Goal: Communication & Community: Participate in discussion

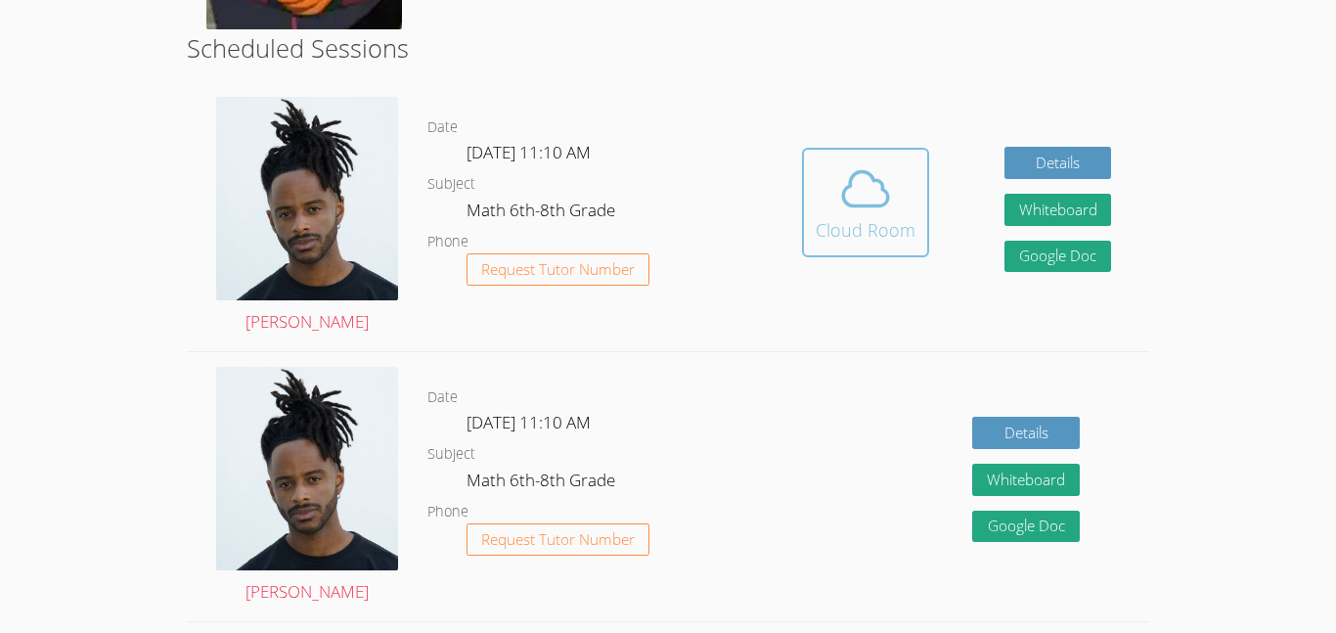
scroll to position [509, 0]
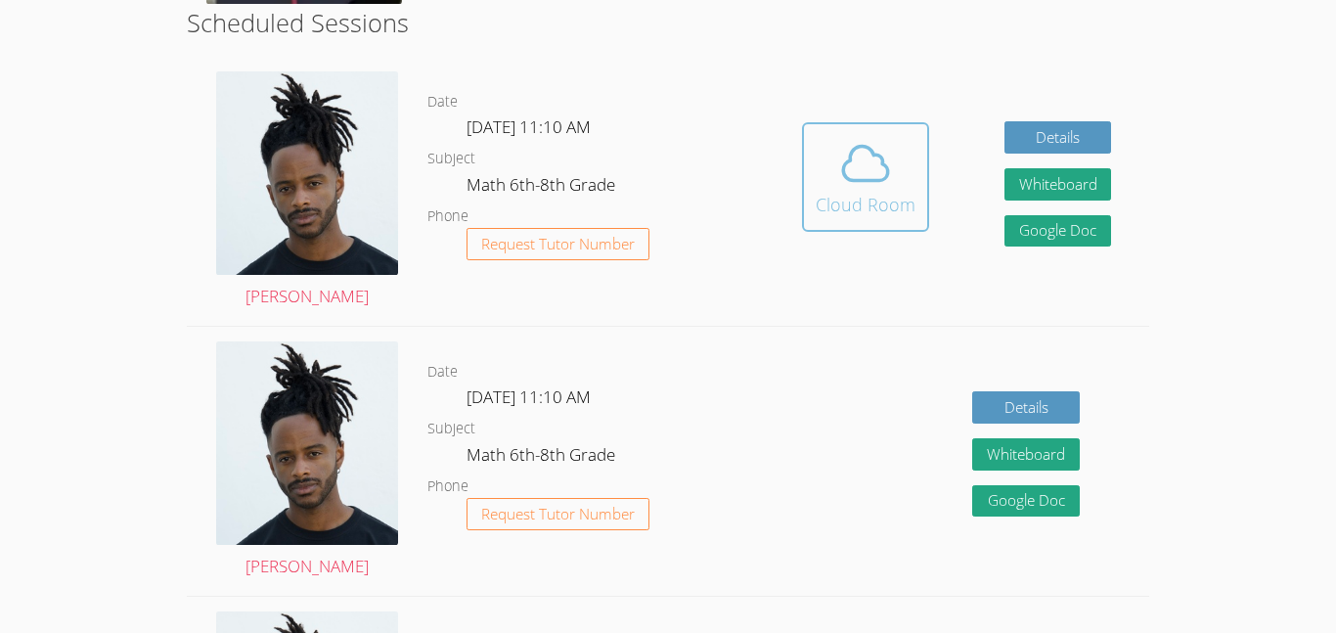
click at [848, 167] on icon at bounding box center [865, 163] width 55 height 55
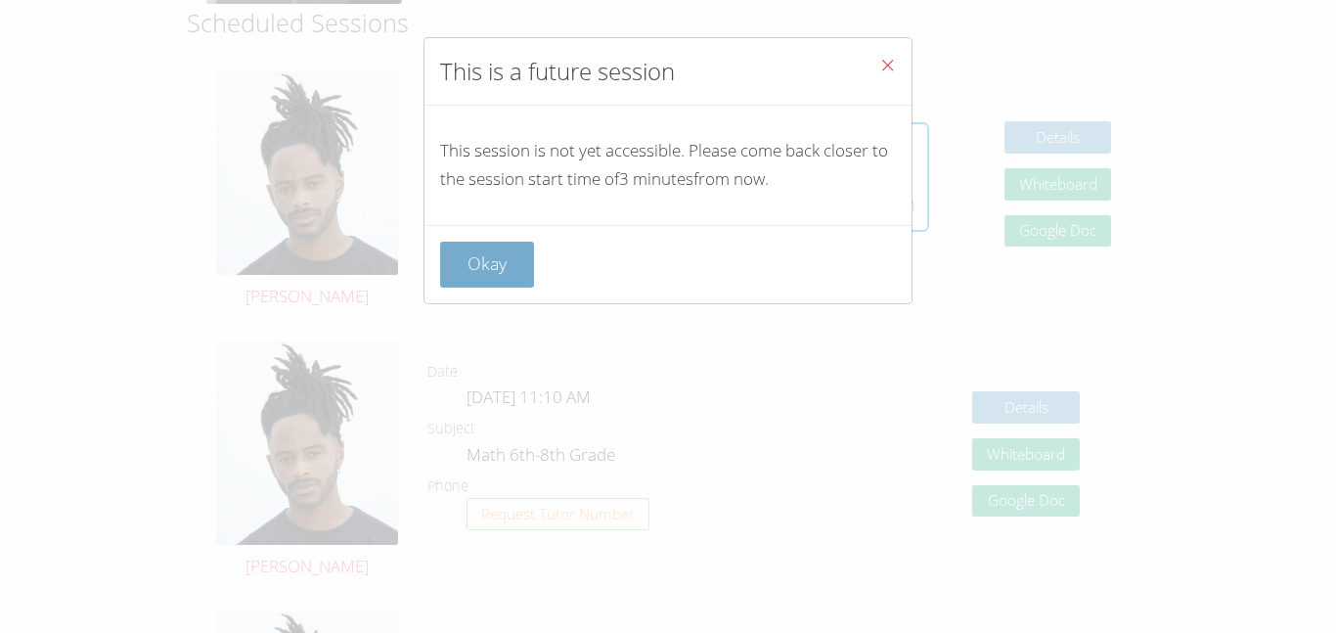
click at [486, 271] on button "Okay" at bounding box center [487, 265] width 94 height 46
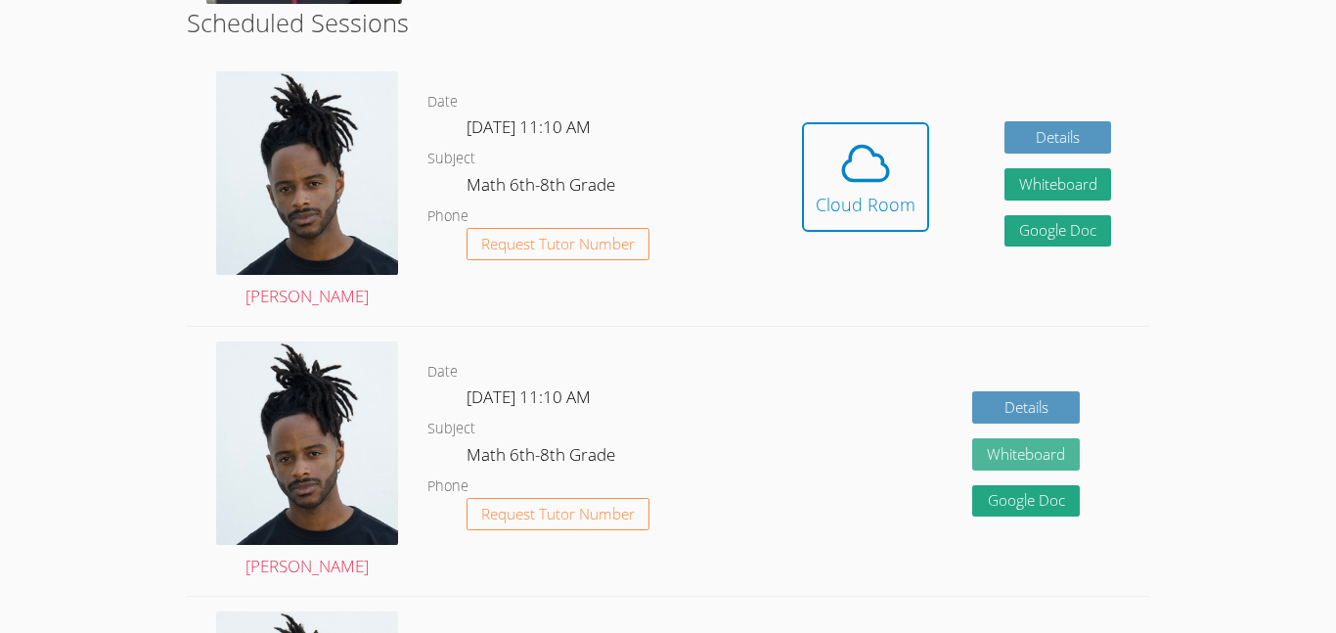
click at [1049, 450] on button "Whiteboard" at bounding box center [1026, 454] width 108 height 32
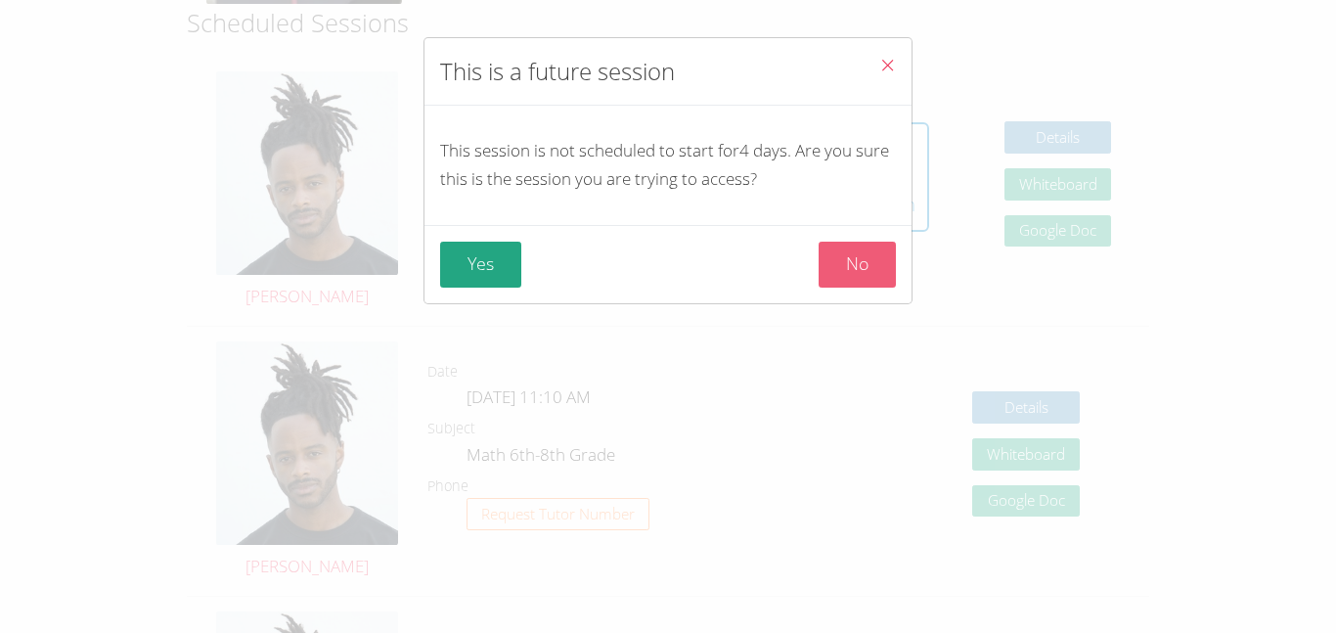
click at [832, 261] on button "No" at bounding box center [857, 265] width 77 height 46
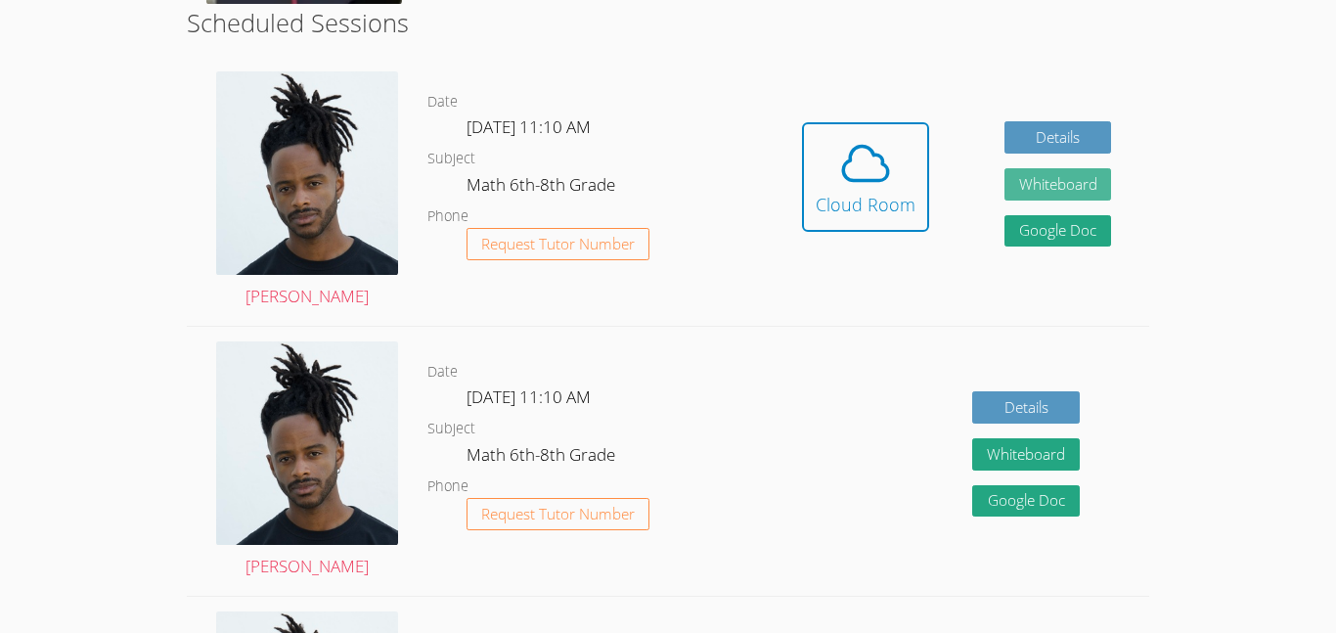
click at [1060, 190] on button "Whiteboard" at bounding box center [1058, 184] width 108 height 32
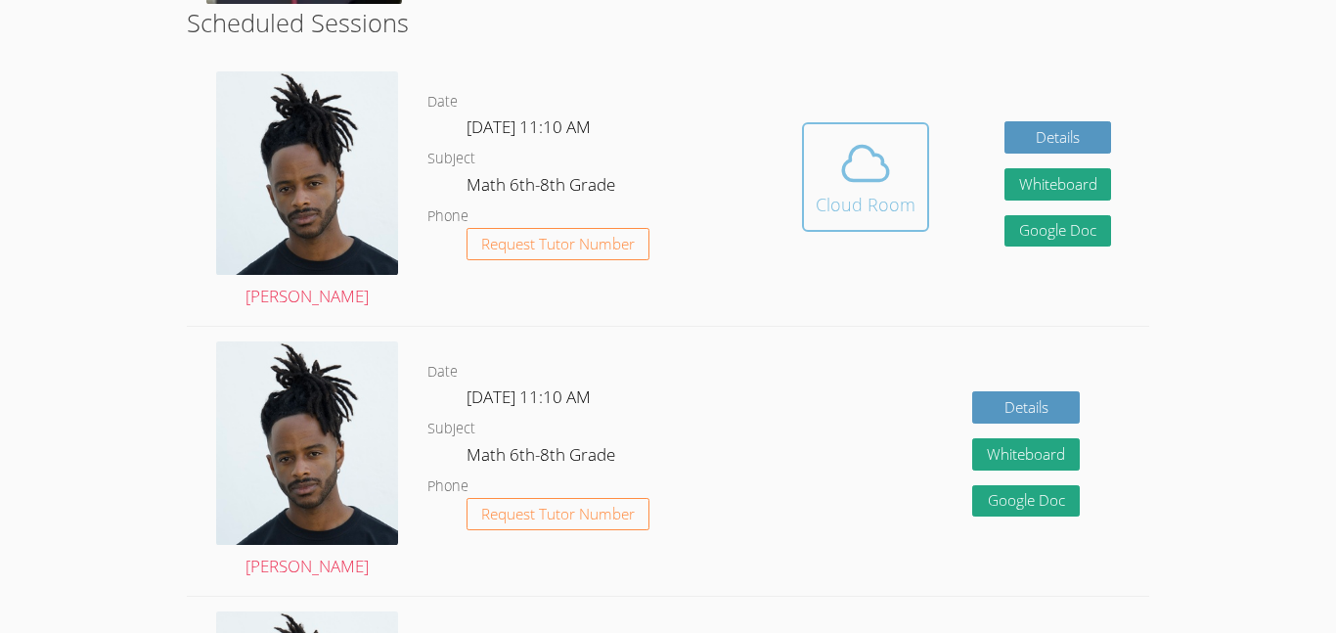
click at [864, 202] on div "Cloud Room" at bounding box center [866, 204] width 100 height 27
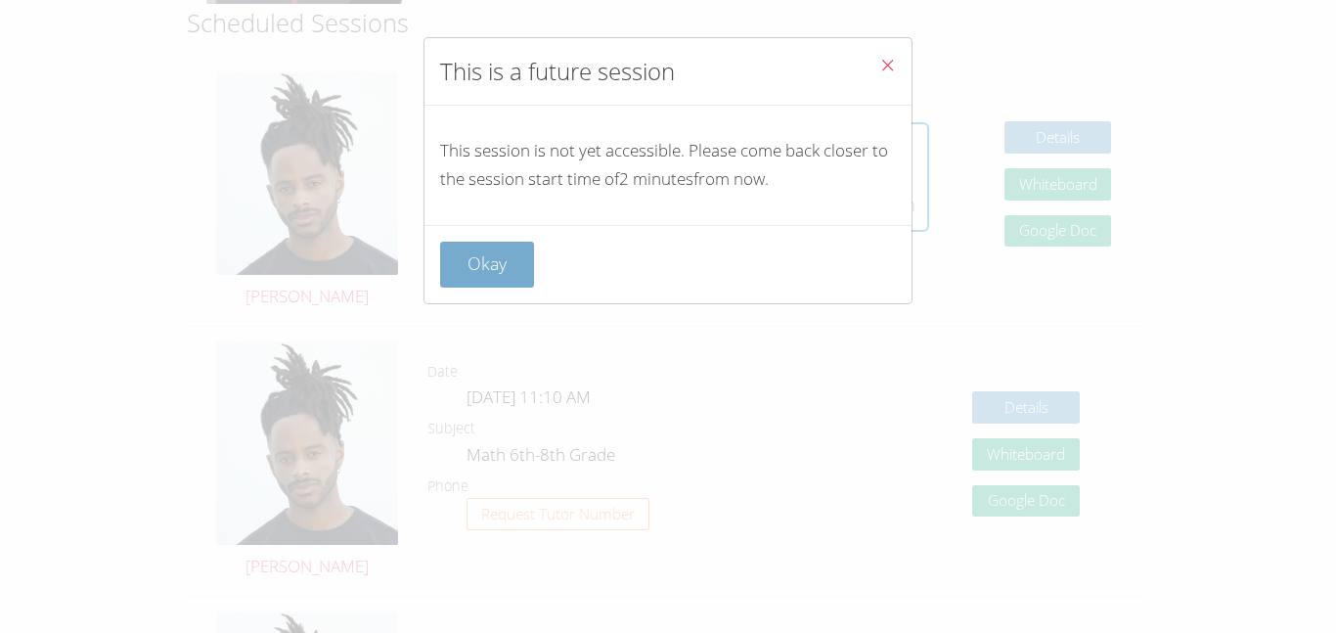
click at [494, 276] on button "Okay" at bounding box center [487, 265] width 94 height 46
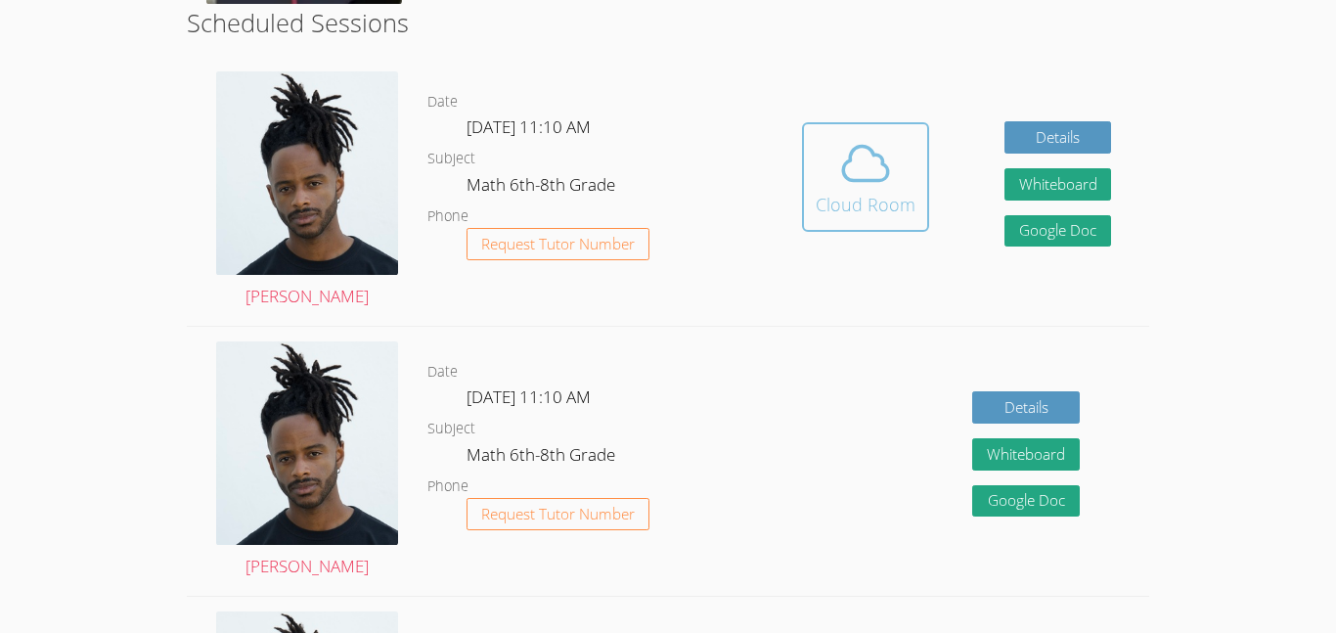
click at [831, 143] on span at bounding box center [866, 163] width 100 height 55
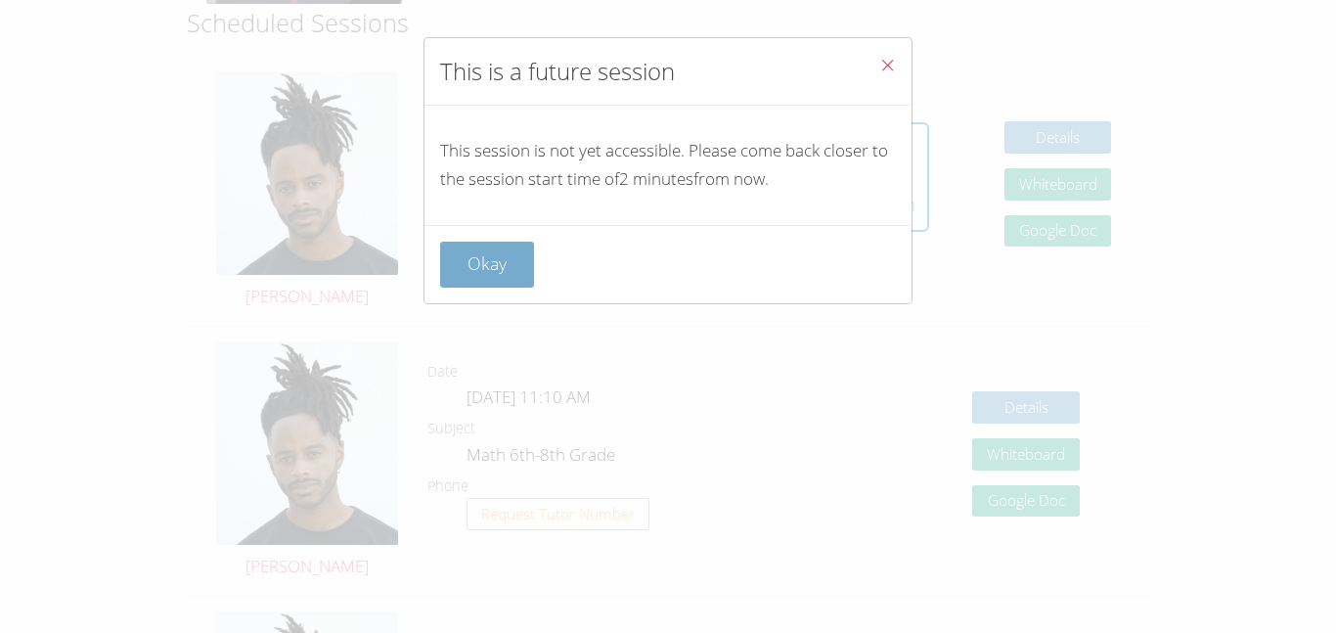
click at [512, 259] on button "Okay" at bounding box center [487, 265] width 94 height 46
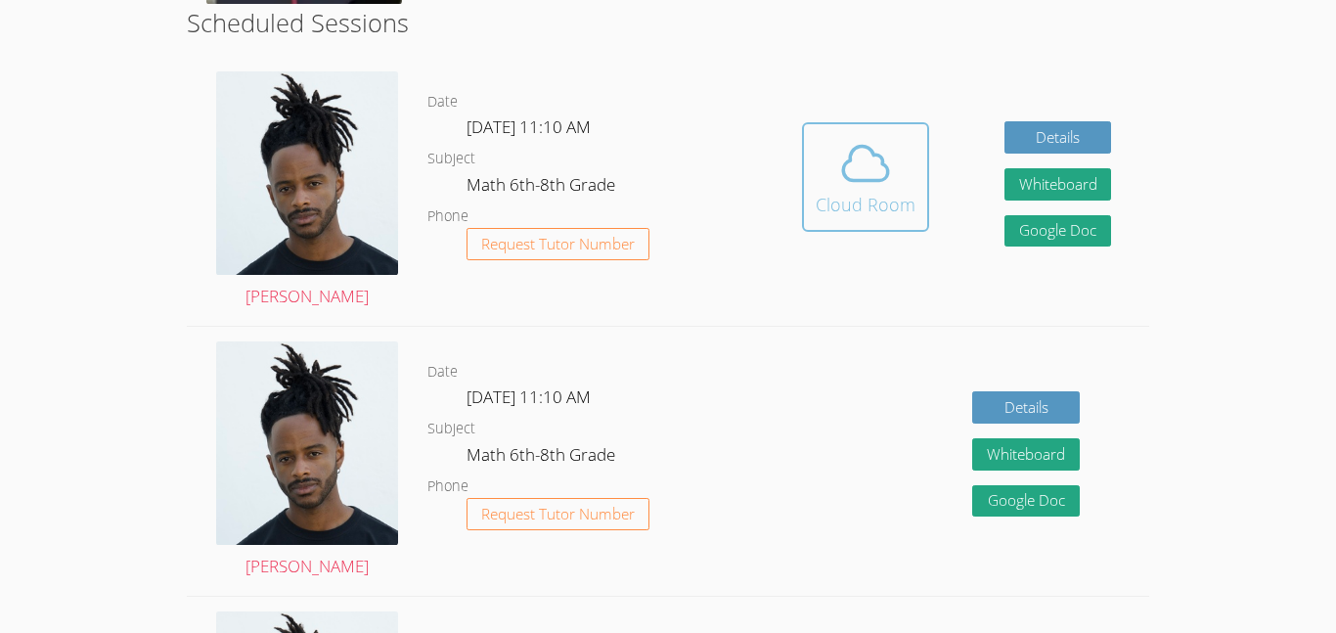
click at [884, 154] on icon at bounding box center [865, 163] width 55 height 55
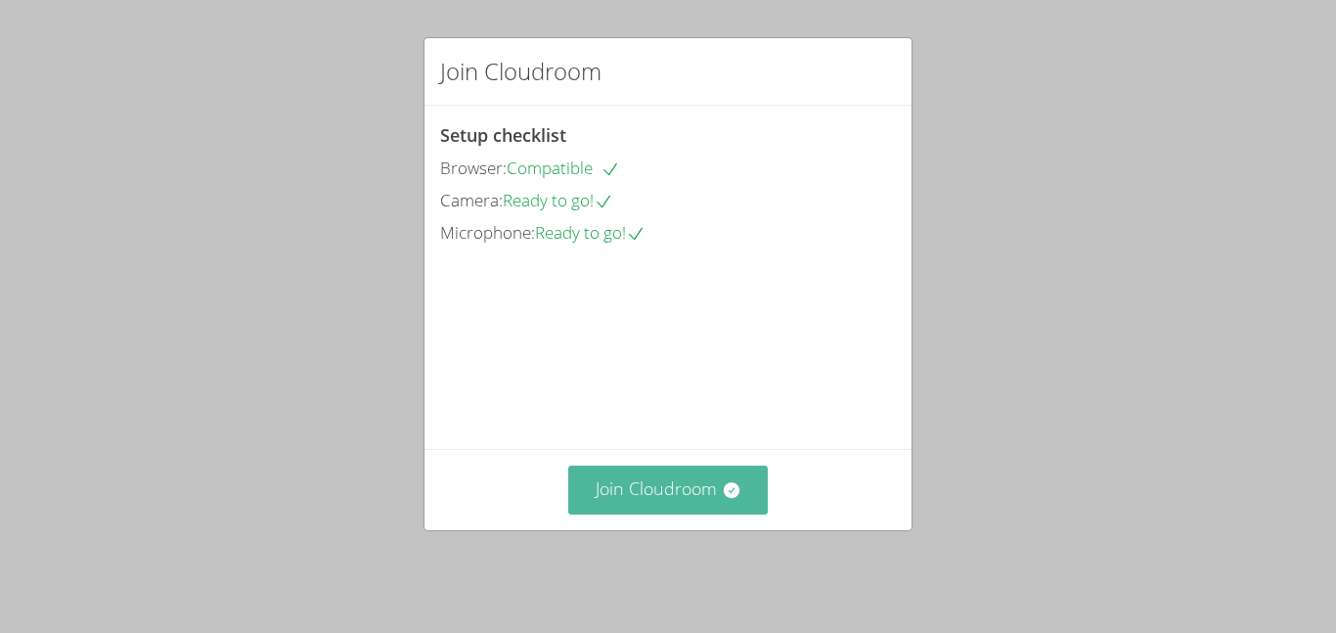
click at [658, 478] on button "Join Cloudroom" at bounding box center [668, 490] width 200 height 48
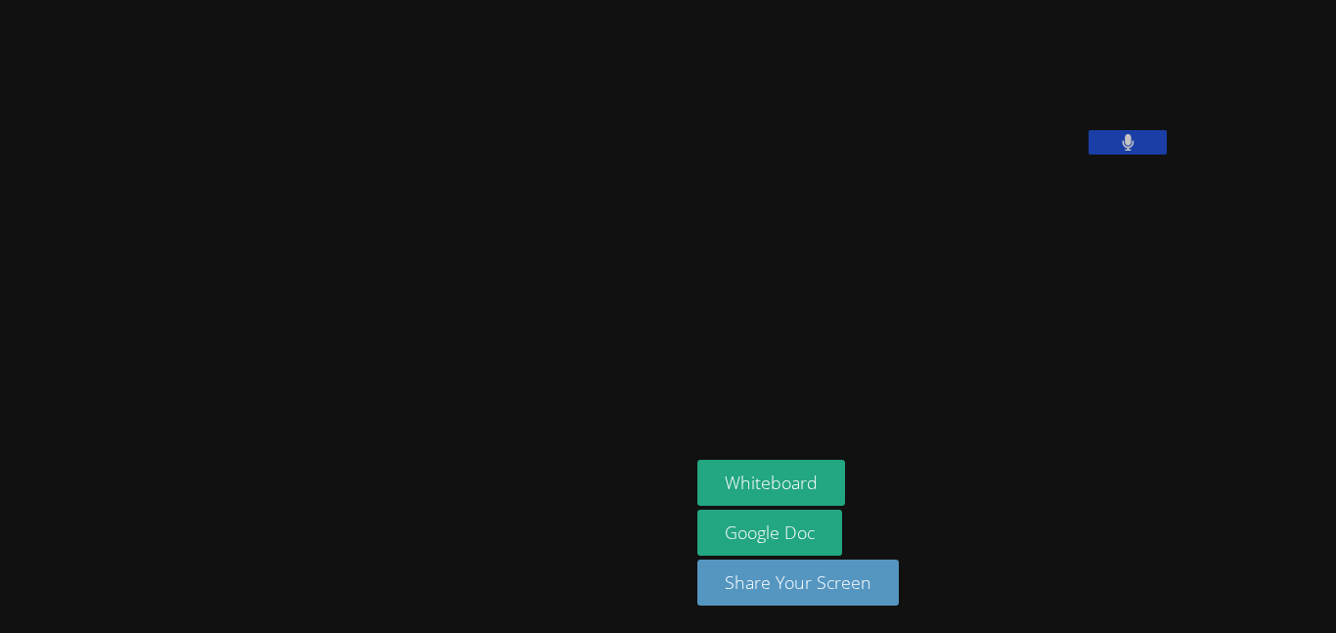
click at [1089, 155] on button at bounding box center [1128, 142] width 78 height 24
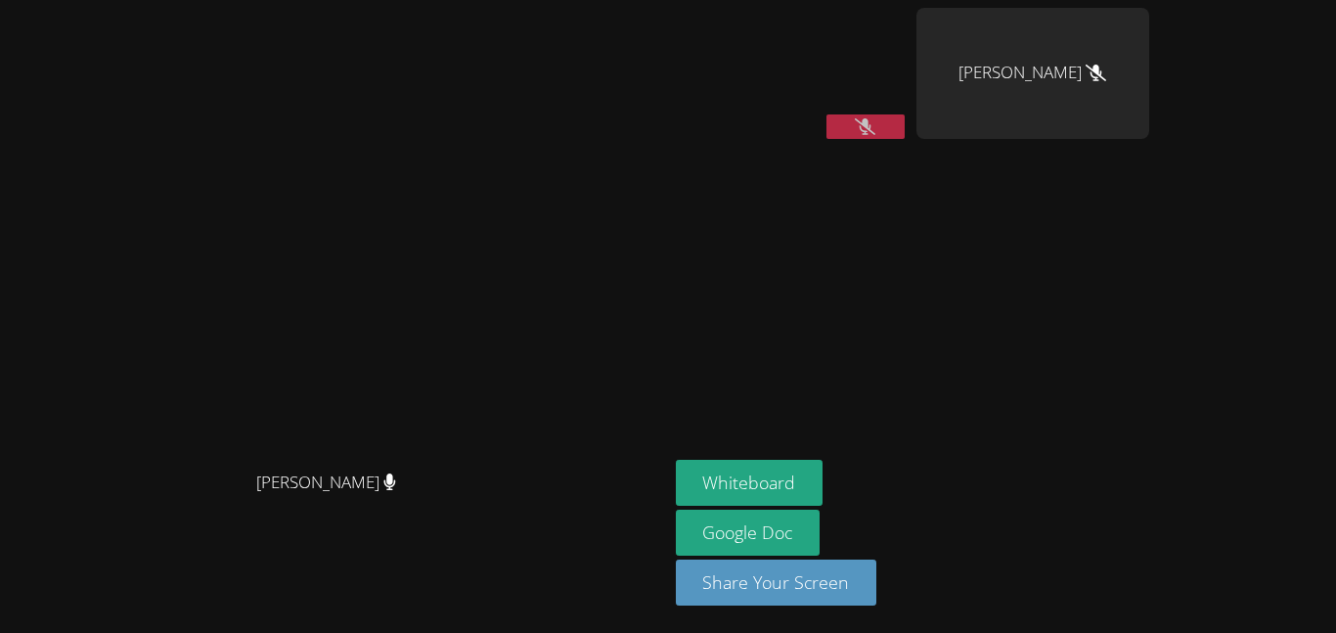
click at [875, 126] on icon at bounding box center [865, 126] width 21 height 17
click at [871, 122] on icon at bounding box center [866, 126] width 12 height 17
click at [905, 123] on button at bounding box center [865, 126] width 78 height 24
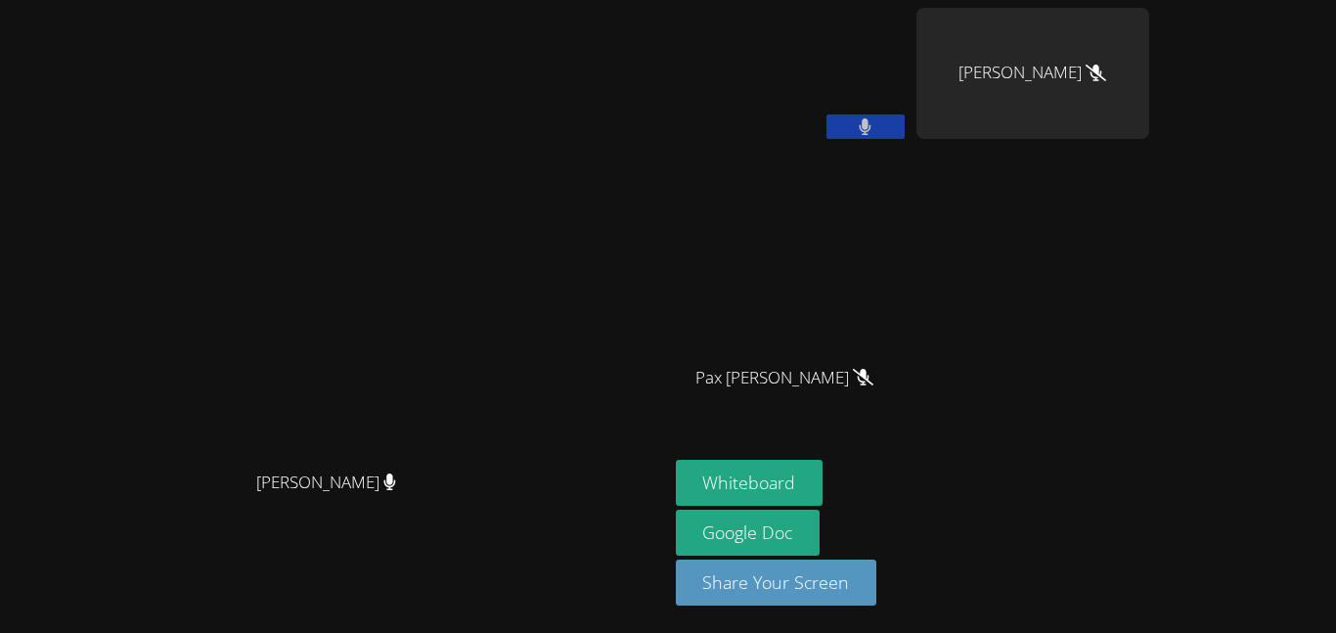
click at [905, 123] on button at bounding box center [865, 126] width 78 height 24
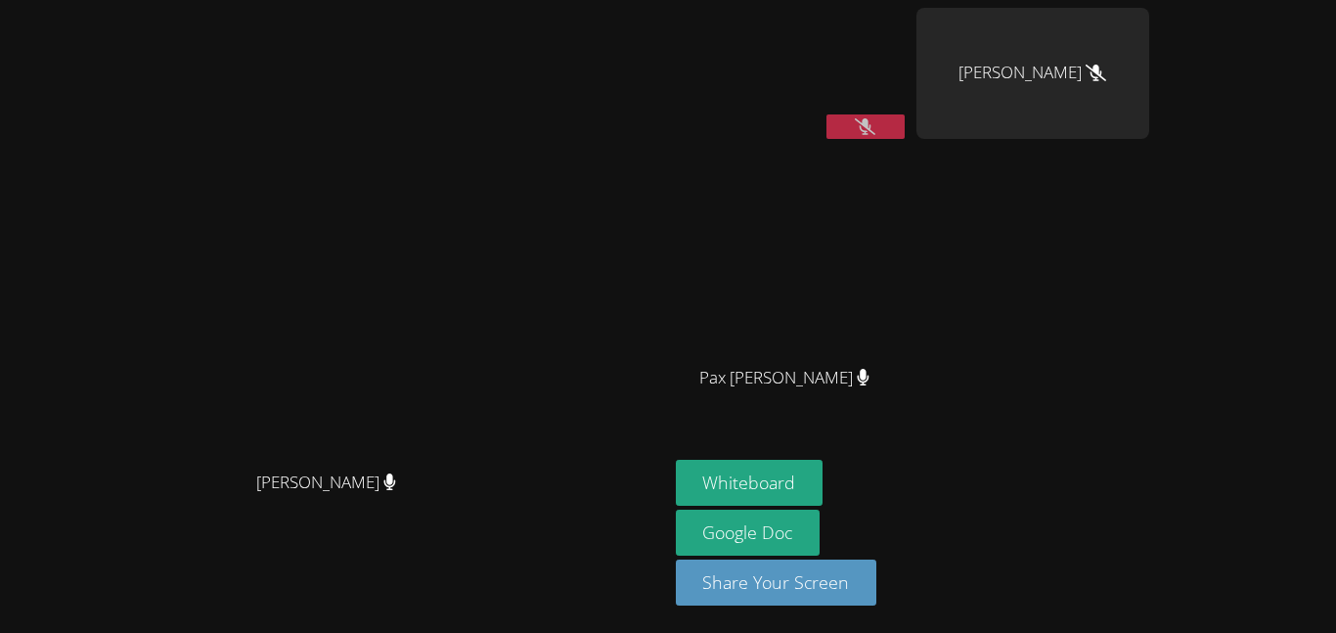
click at [875, 126] on icon at bounding box center [865, 126] width 21 height 17
click at [905, 126] on button at bounding box center [865, 126] width 78 height 24
click at [875, 122] on icon at bounding box center [865, 126] width 21 height 17
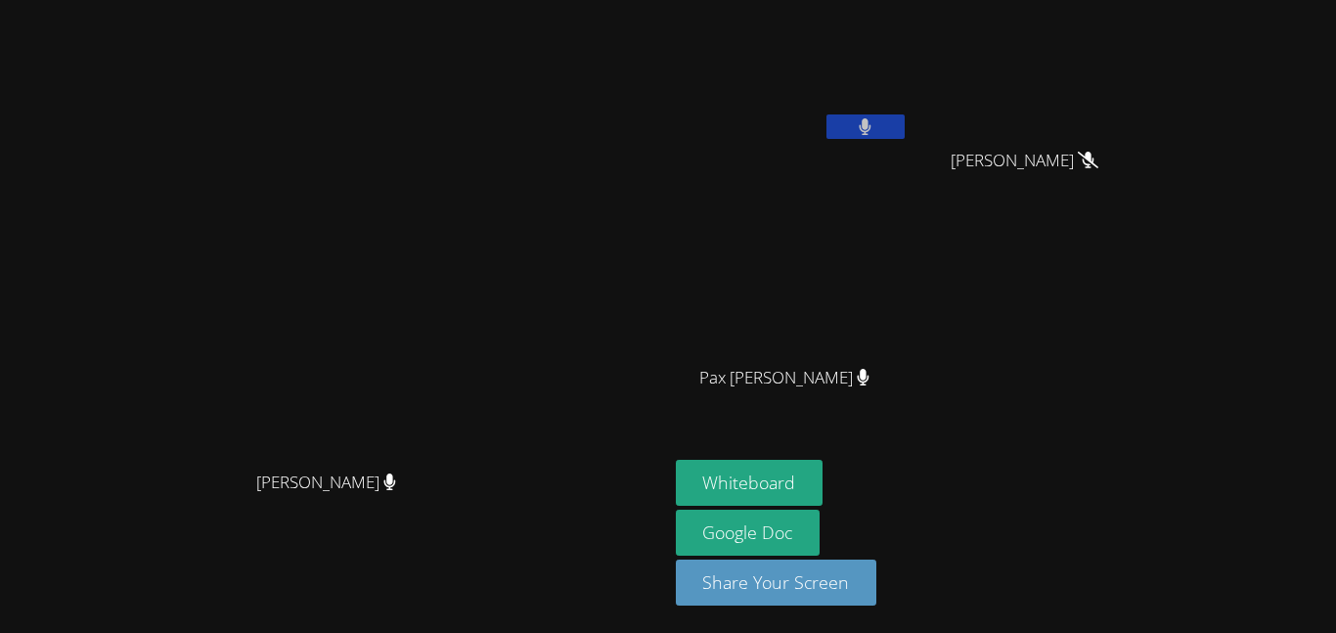
click at [905, 119] on button at bounding box center [865, 126] width 78 height 24
click at [905, 125] on button at bounding box center [865, 126] width 78 height 24
click at [905, 140] on div at bounding box center [865, 128] width 78 height 29
click at [871, 122] on icon at bounding box center [866, 126] width 12 height 17
click at [905, 126] on button at bounding box center [865, 126] width 78 height 24
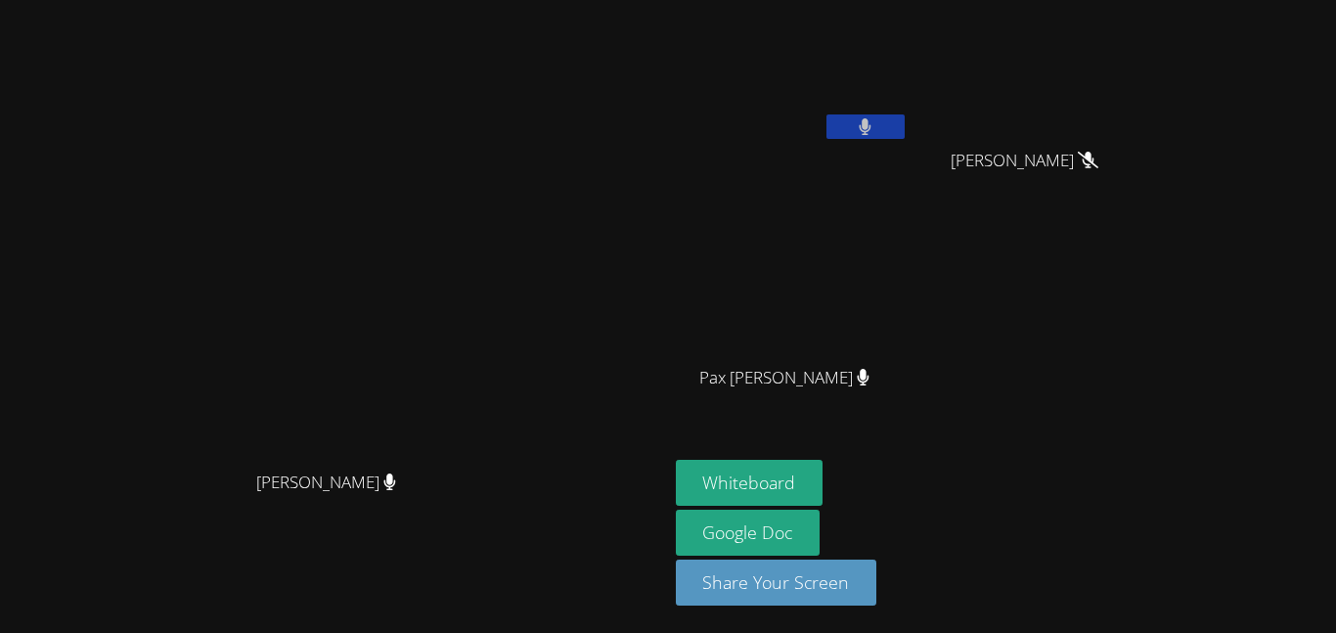
click at [905, 128] on button at bounding box center [865, 126] width 78 height 24
click at [875, 124] on icon at bounding box center [865, 126] width 21 height 17
click at [871, 124] on icon at bounding box center [866, 126] width 12 height 17
click at [480, 261] on video at bounding box center [333, 277] width 293 height 367
click at [480, 356] on video at bounding box center [333, 277] width 293 height 367
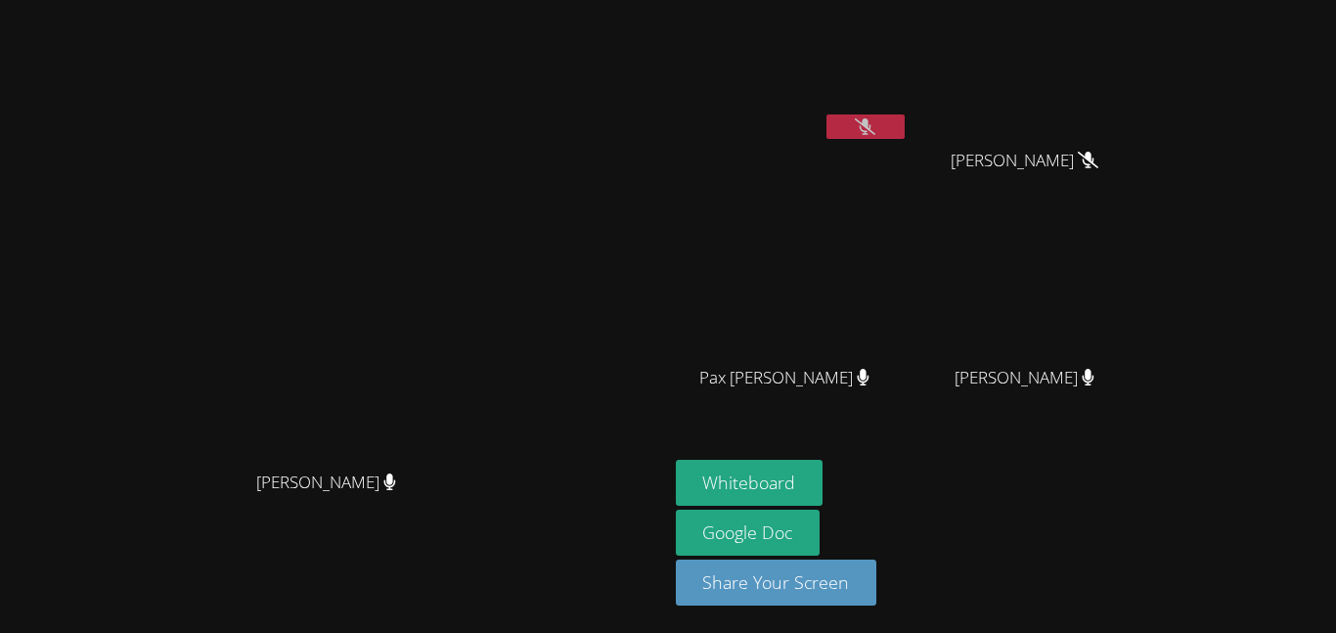
click at [660, 604] on div "Kris-Anthony Smith Kris-Anthony Smith" at bounding box center [334, 316] width 652 height 617
click at [875, 121] on icon at bounding box center [865, 126] width 21 height 17
click at [871, 121] on icon at bounding box center [865, 126] width 13 height 17
click at [826, 114] on button at bounding box center [865, 126] width 78 height 24
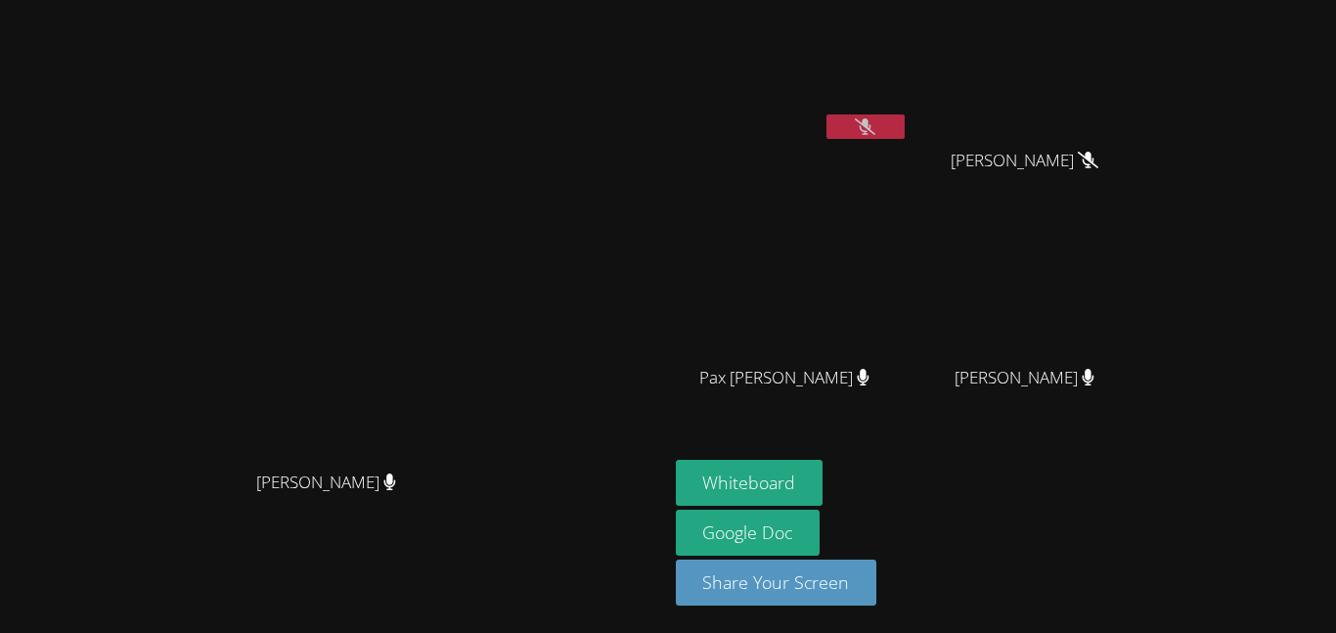
click at [480, 176] on video at bounding box center [333, 277] width 293 height 367
click at [905, 128] on button at bounding box center [865, 126] width 78 height 24
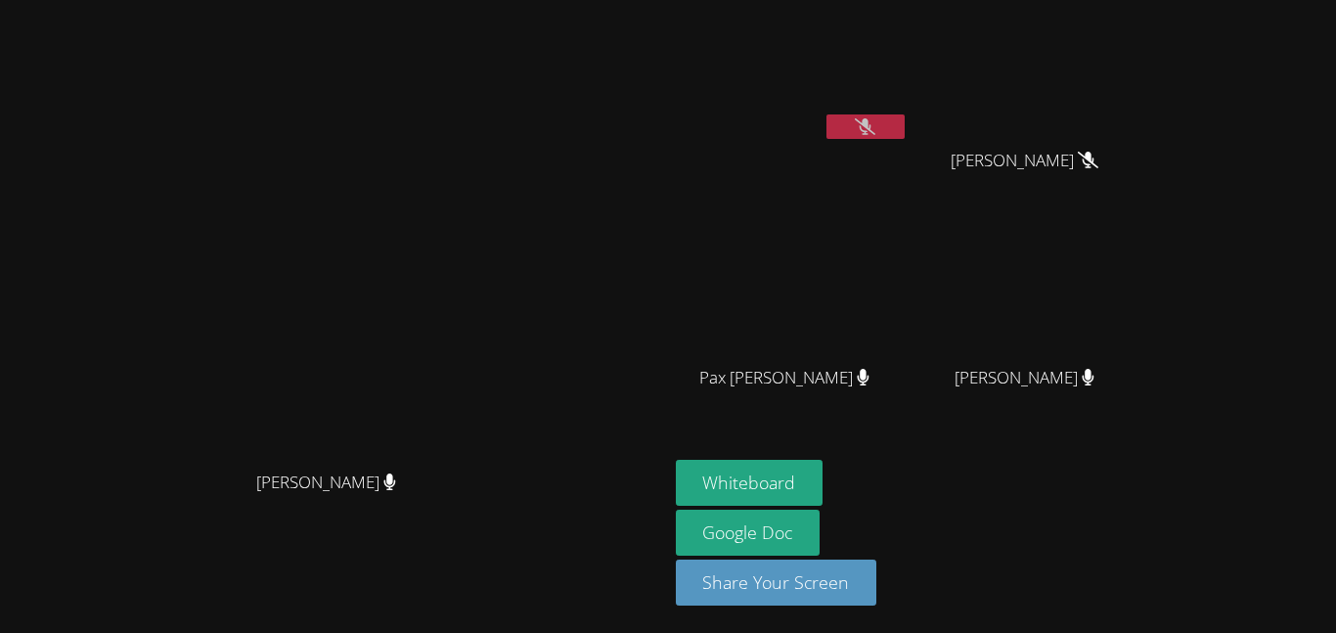
click at [826, 114] on button at bounding box center [865, 126] width 78 height 24
click at [480, 180] on video at bounding box center [333, 277] width 293 height 367
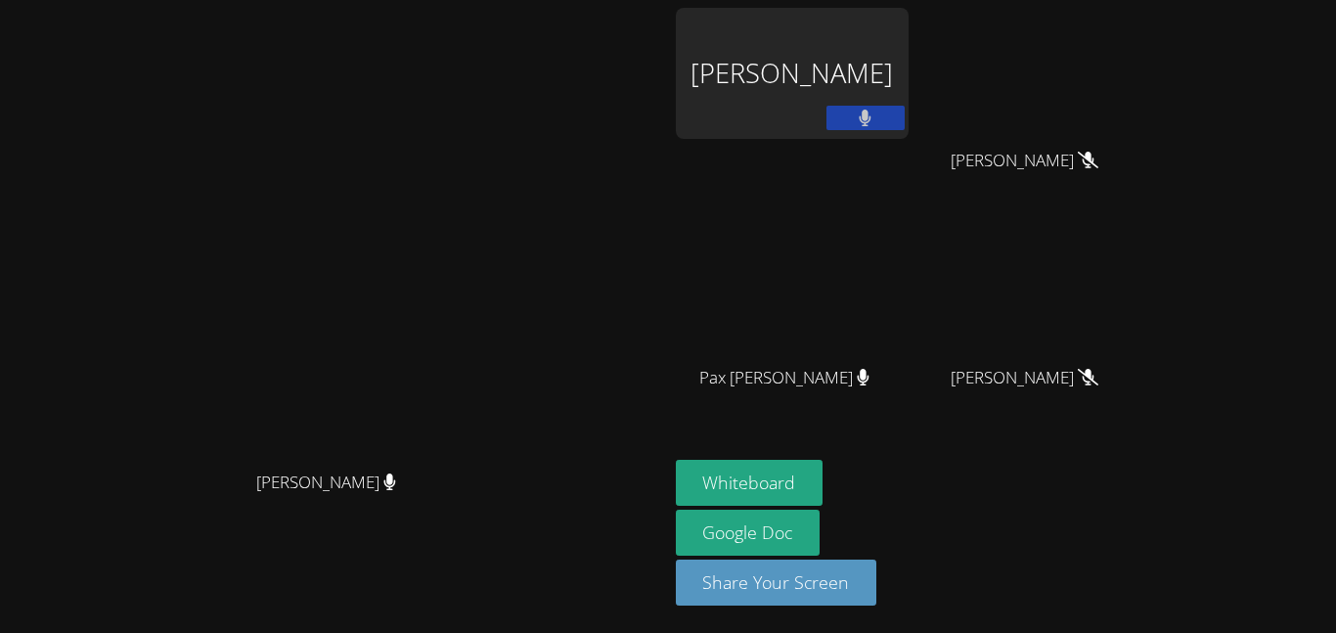
click at [905, 119] on button at bounding box center [865, 118] width 78 height 24
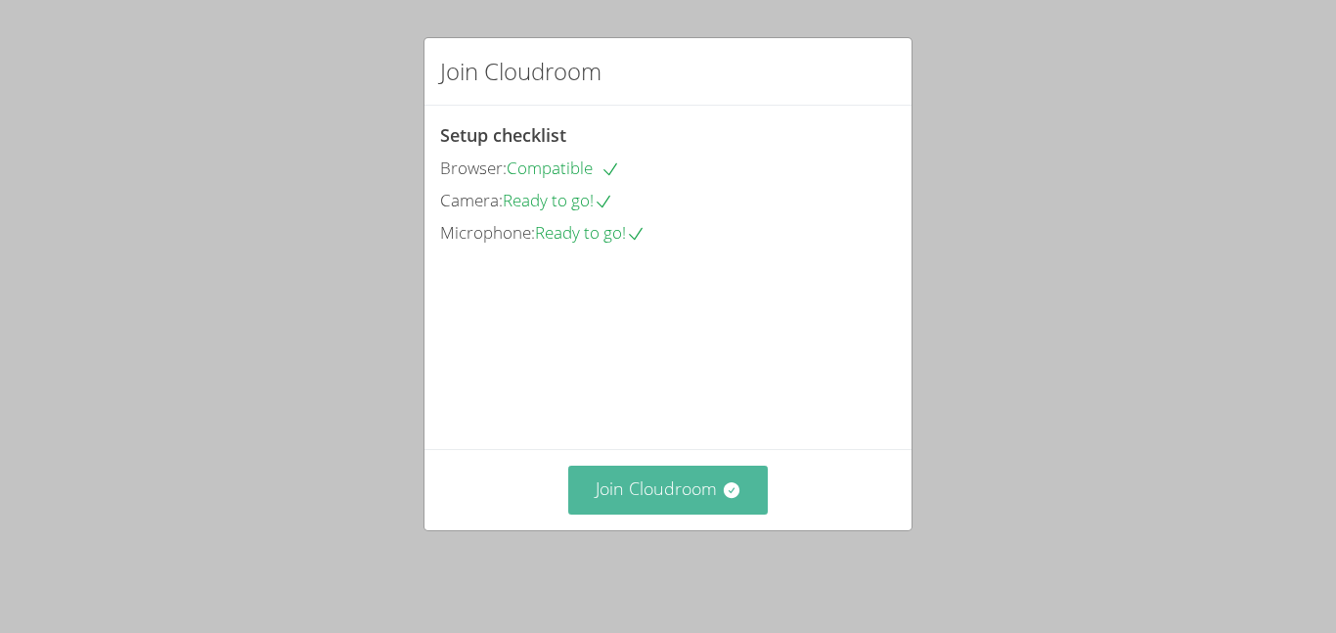
click at [649, 496] on button "Join Cloudroom" at bounding box center [668, 490] width 200 height 48
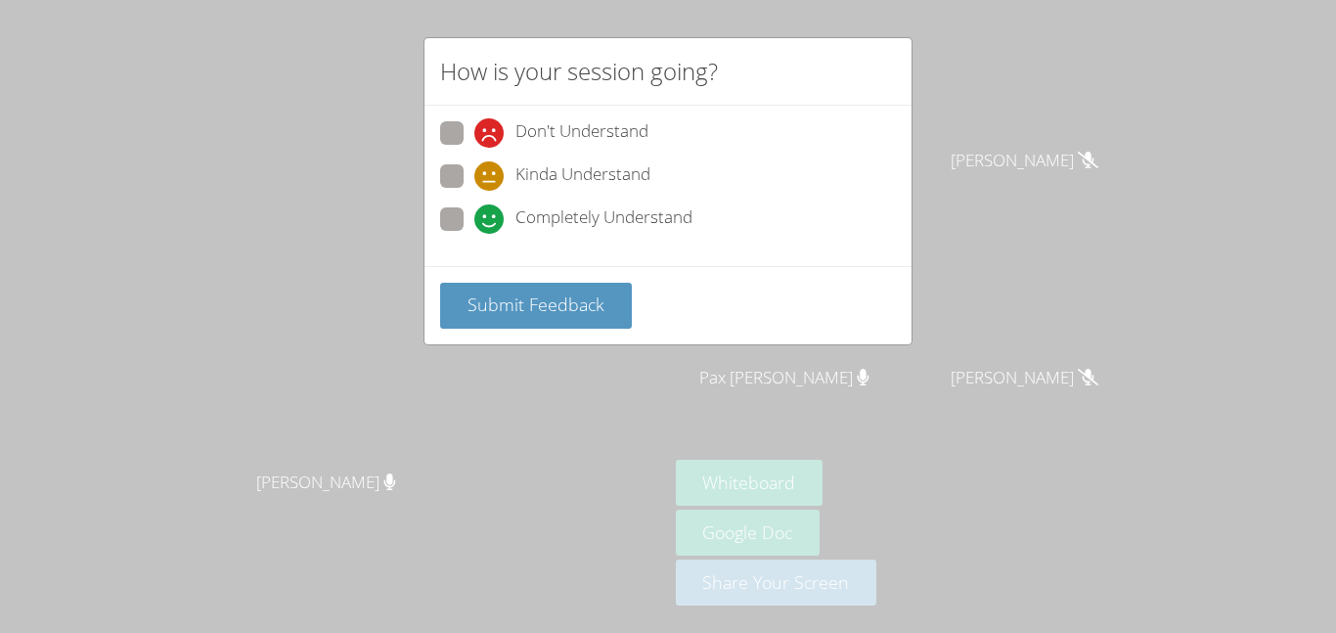
click at [477, 171] on icon at bounding box center [488, 175] width 29 height 29
click at [477, 171] on input "Kinda Understand" at bounding box center [482, 172] width 17 height 17
radio input "true"
click at [501, 296] on span "Submit Feedback" at bounding box center [535, 303] width 137 height 23
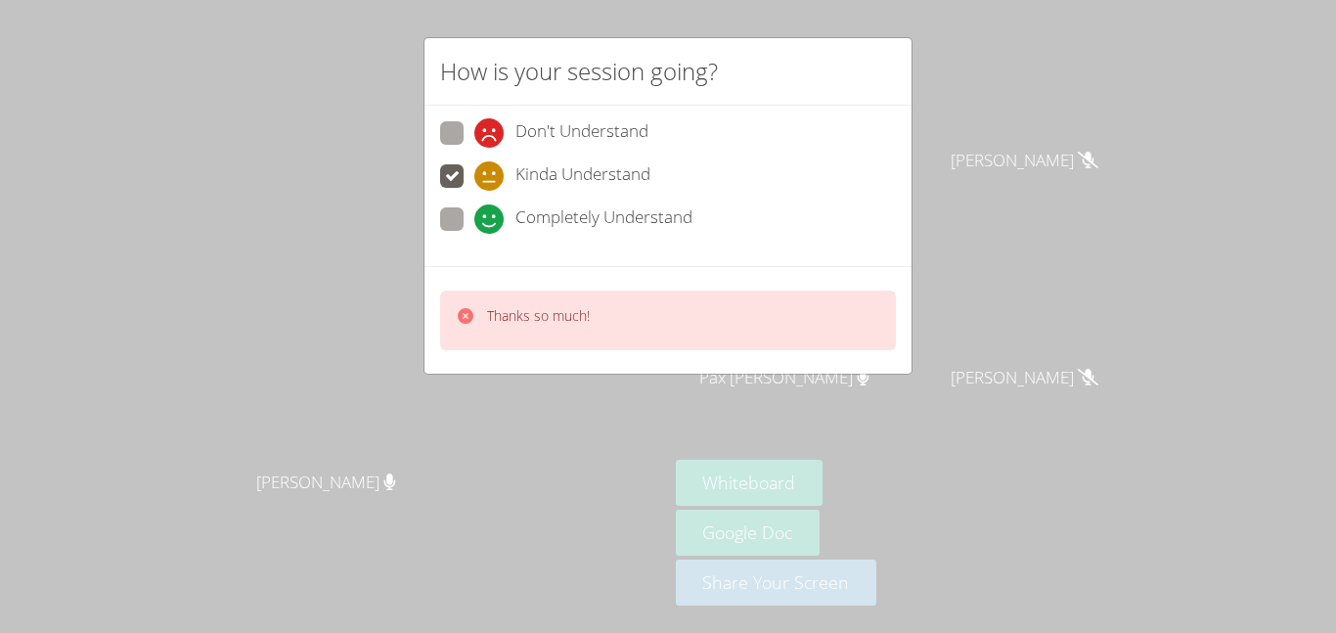
click at [206, 336] on div "How is your session going? Don't Understand Kinda Understand Completely Underst…" at bounding box center [668, 316] width 1336 height 633
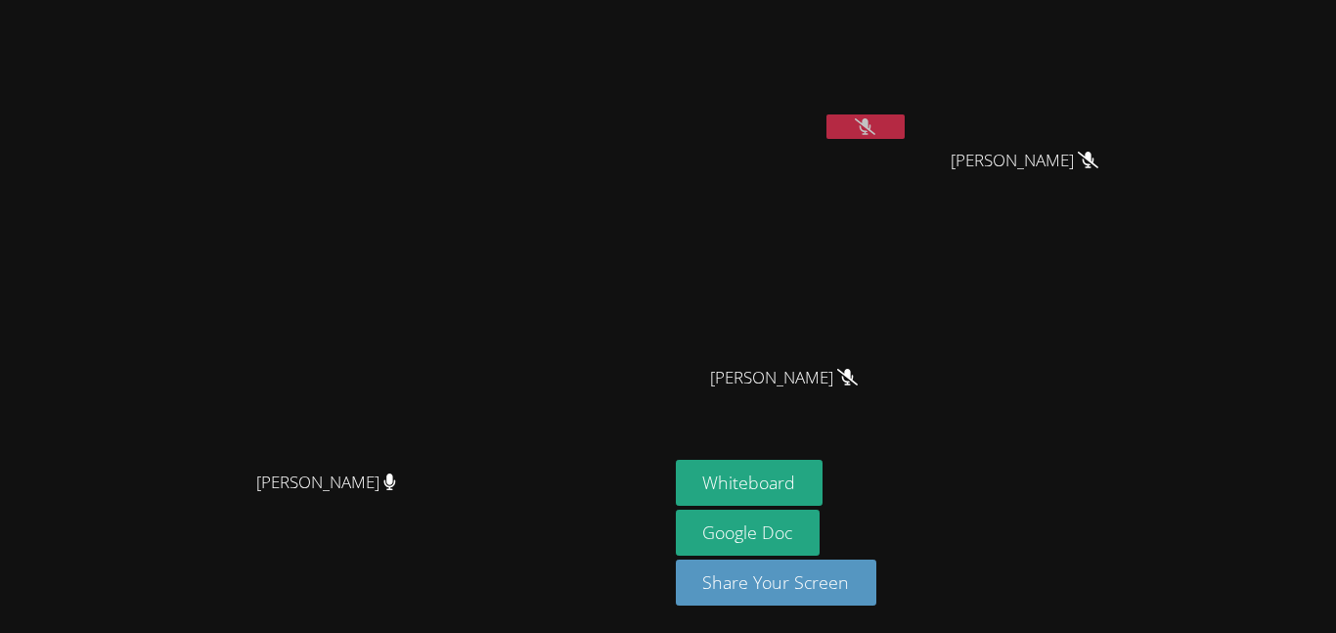
click at [875, 132] on icon at bounding box center [865, 126] width 21 height 17
click at [871, 132] on icon at bounding box center [865, 126] width 13 height 17
click at [909, 166] on div "Josue Aviles" at bounding box center [792, 112] width 233 height 209
click at [909, 208] on div "Josue Aviles" at bounding box center [792, 112] width 233 height 209
click at [905, 136] on button at bounding box center [865, 126] width 78 height 24
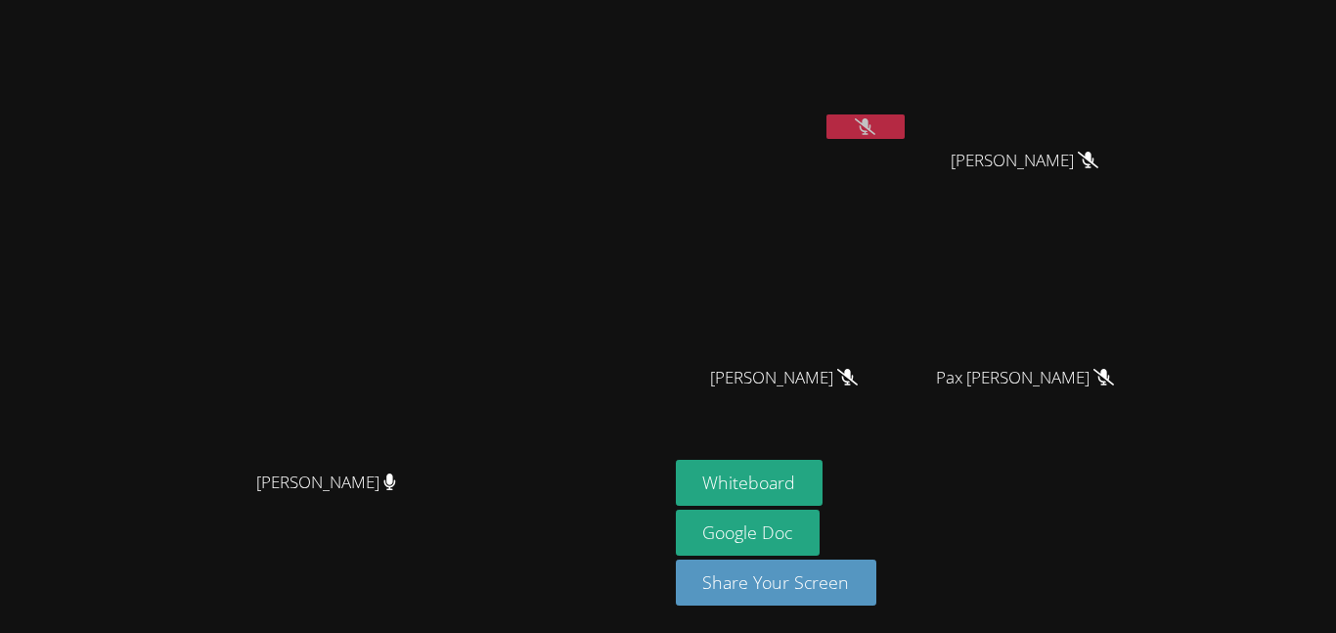
click at [875, 125] on icon at bounding box center [865, 126] width 21 height 17
click at [480, 368] on video at bounding box center [333, 277] width 293 height 367
click at [905, 130] on button at bounding box center [865, 126] width 78 height 24
click at [480, 199] on video at bounding box center [333, 277] width 293 height 367
